Goal: Information Seeking & Learning: Check status

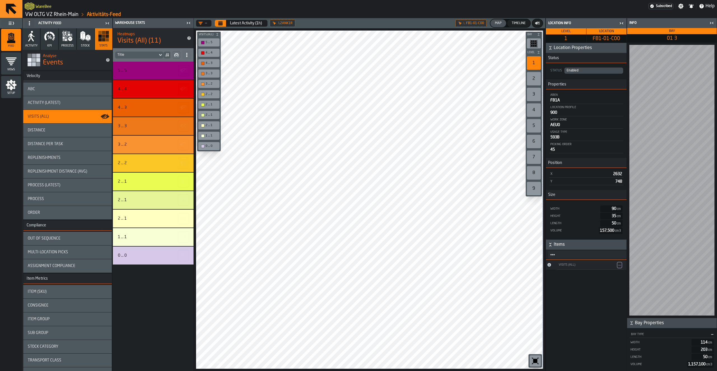
click at [39, 13] on link "VW OLTG VZ Rhein-Main" at bounding box center [51, 14] width 53 height 6
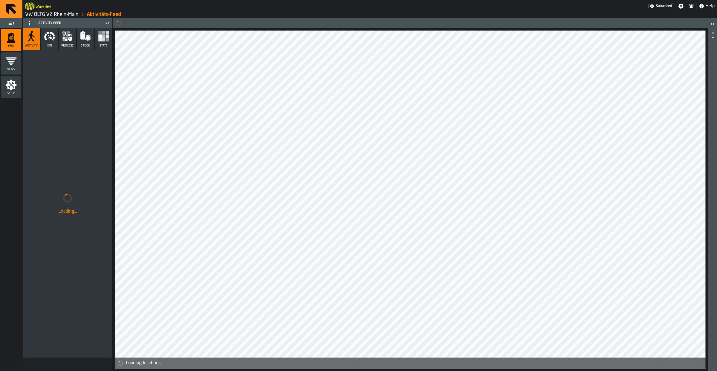
click at [35, 13] on link "VW OLTG VZ Rhein-Main" at bounding box center [51, 14] width 53 height 6
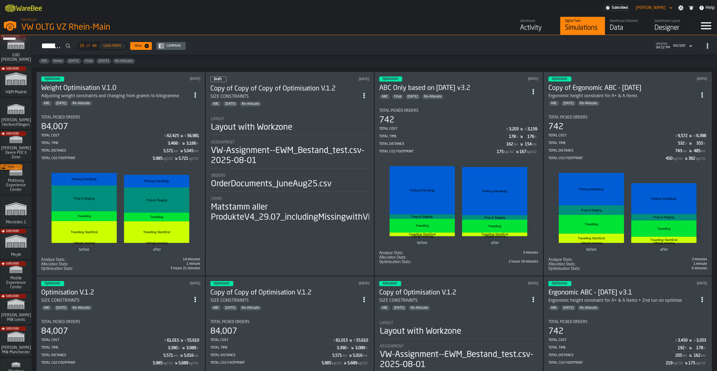
scroll to position [165, 0]
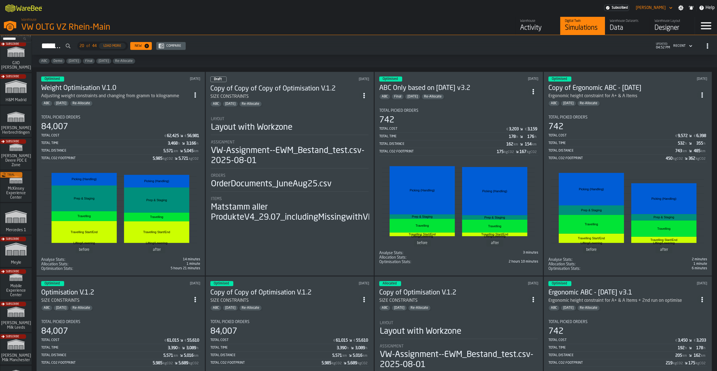
click at [19, 152] on div "Subscribe" at bounding box center [14, 155] width 31 height 32
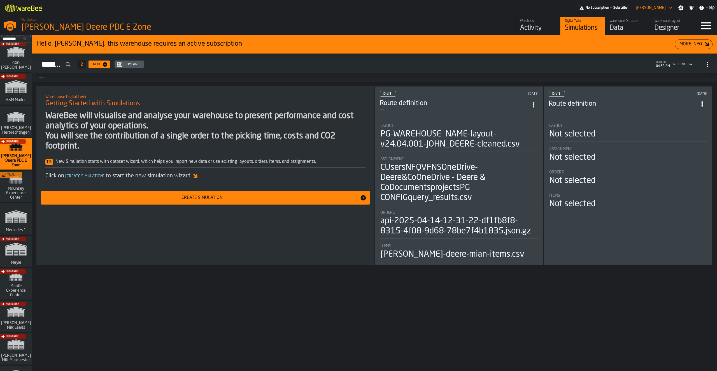
click at [532, 26] on div "Activity" at bounding box center [538, 28] width 36 height 9
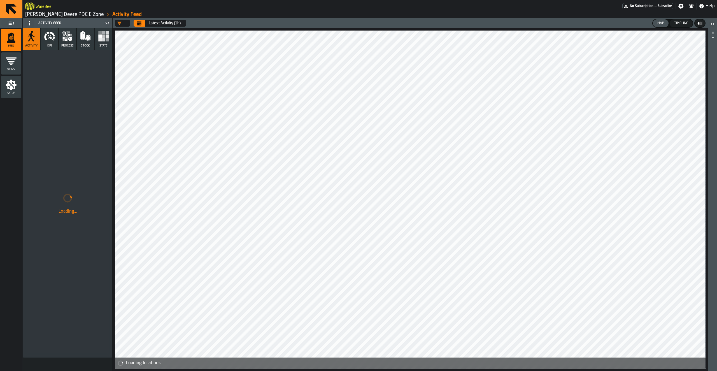
click at [137, 24] on icon "Calendar" at bounding box center [139, 23] width 4 height 3
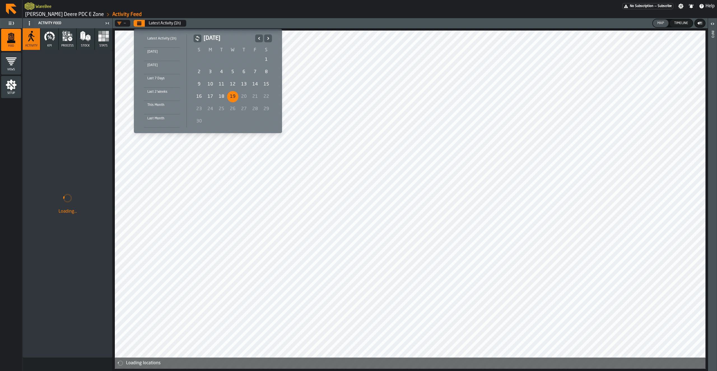
click at [260, 39] on icon "Previous" at bounding box center [259, 38] width 6 height 7
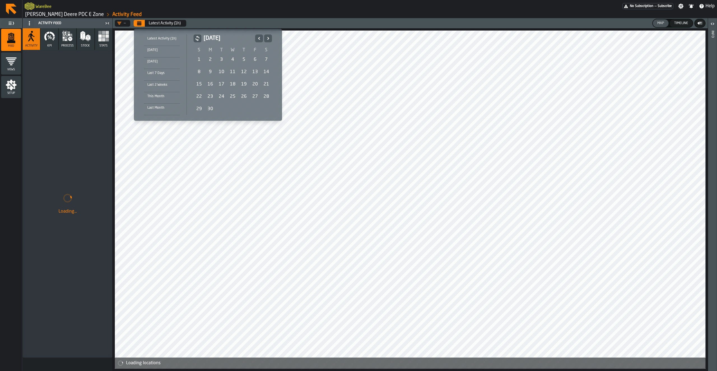
click at [197, 62] on div "1" at bounding box center [198, 59] width 11 height 11
click at [266, 38] on icon "Next" at bounding box center [268, 38] width 6 height 7
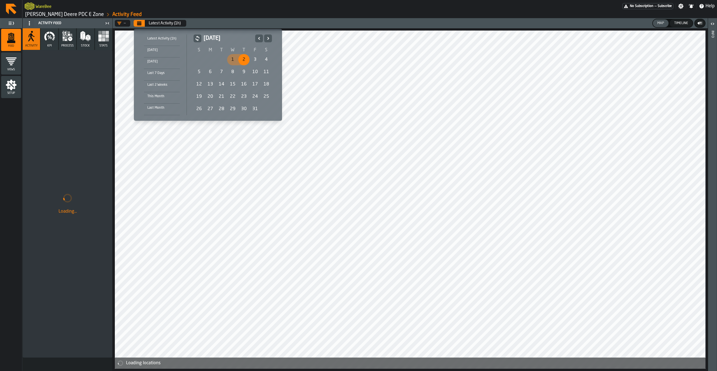
click at [266, 38] on icon "Next" at bounding box center [268, 38] width 6 height 7
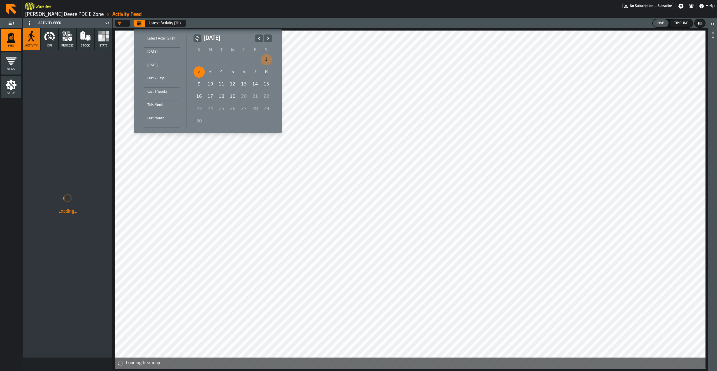
click at [257, 38] on icon "Previous" at bounding box center [259, 38] width 6 height 7
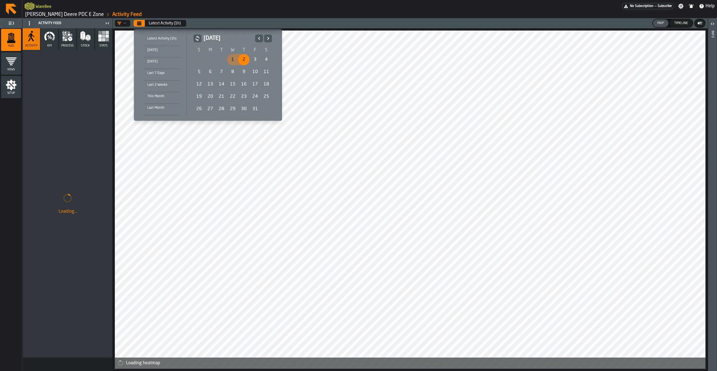
click at [257, 38] on icon "Previous" at bounding box center [259, 38] width 6 height 7
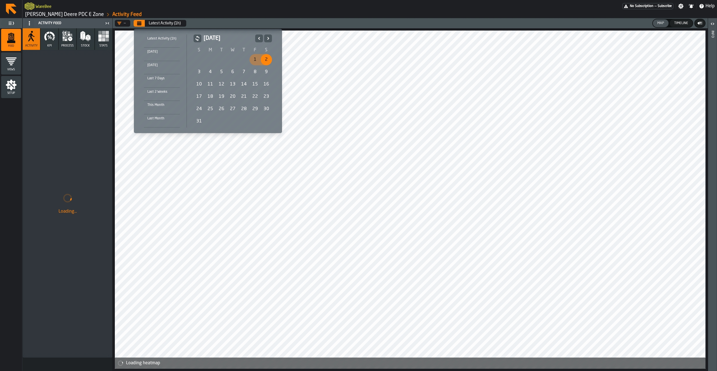
click at [257, 38] on icon "Previous" at bounding box center [259, 38] width 6 height 7
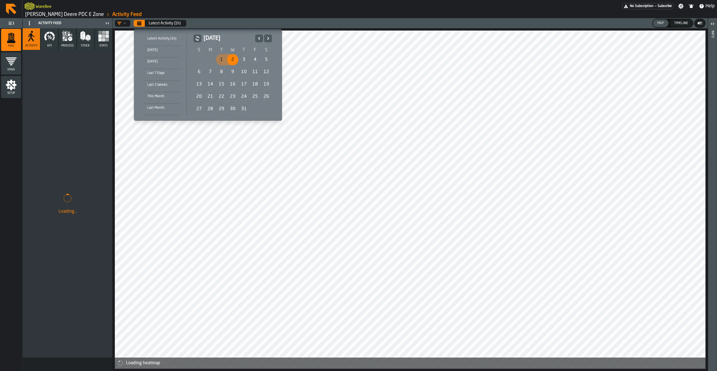
click at [257, 38] on icon "Previous" at bounding box center [259, 38] width 6 height 7
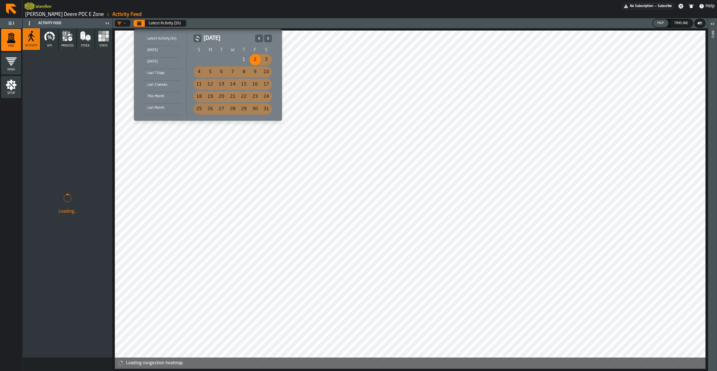
click at [267, 39] on icon "Next" at bounding box center [268, 38] width 2 height 3
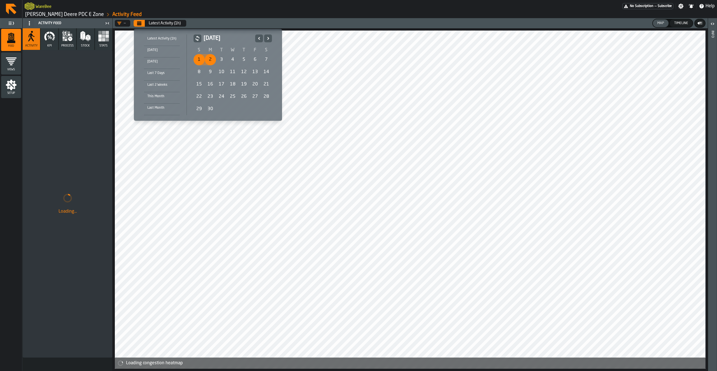
drag, startPoint x: 256, startPoint y: 41, endPoint x: 222, endPoint y: 60, distance: 38.8
click at [256, 41] on icon "Previous" at bounding box center [259, 38] width 6 height 7
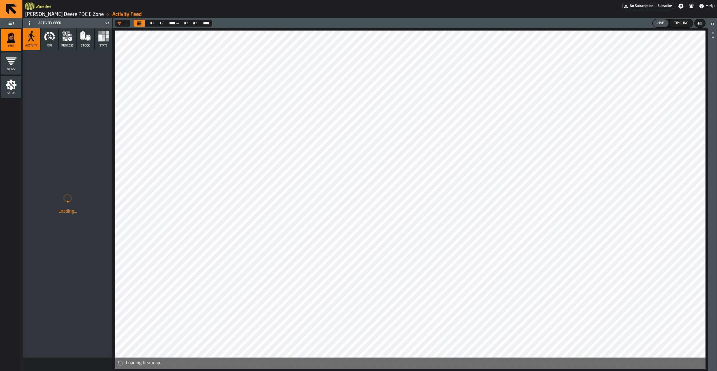
click at [136, 24] on button "Calendar" at bounding box center [139, 23] width 11 height 7
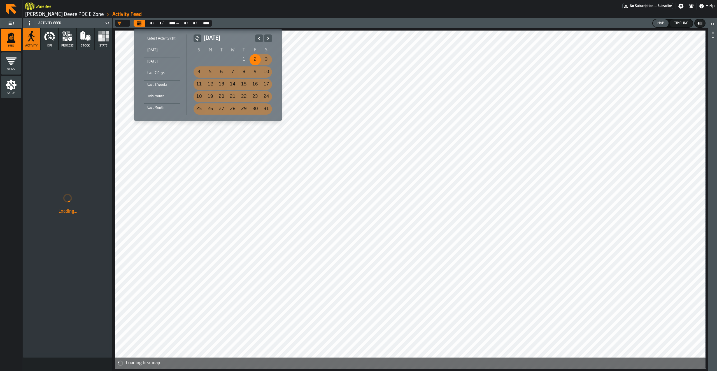
click at [266, 39] on icon "Next" at bounding box center [268, 38] width 6 height 7
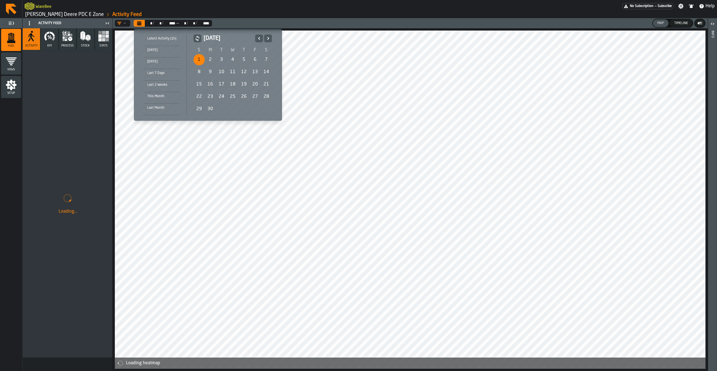
click at [266, 39] on icon "Next" at bounding box center [268, 38] width 6 height 7
click at [222, 60] on div "1" at bounding box center [221, 59] width 11 height 11
click at [266, 40] on icon "Next" at bounding box center [268, 38] width 6 height 7
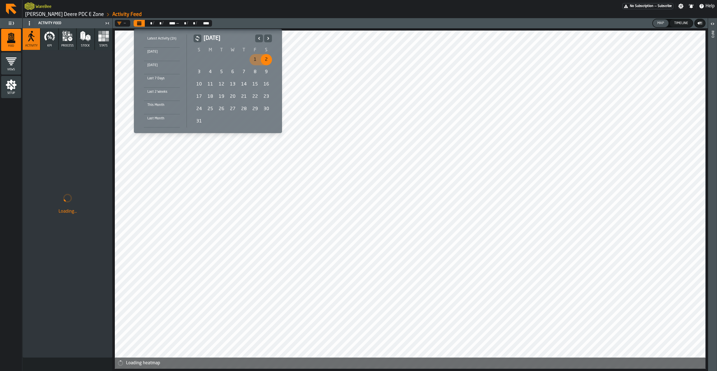
click at [266, 40] on icon "Next" at bounding box center [268, 38] width 6 height 7
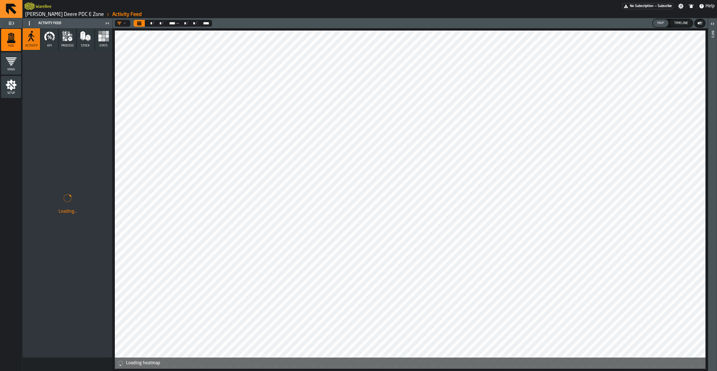
click at [49, 37] on icon "button" at bounding box center [49, 36] width 11 height 11
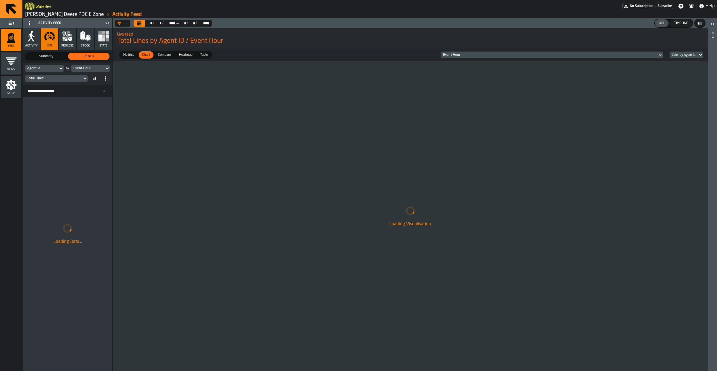
click at [51, 70] on div "Agent Id" at bounding box center [41, 68] width 29 height 4
click at [49, 93] on span "Agent Type" at bounding box center [39, 91] width 23 height 4
